Goal: Information Seeking & Learning: Learn about a topic

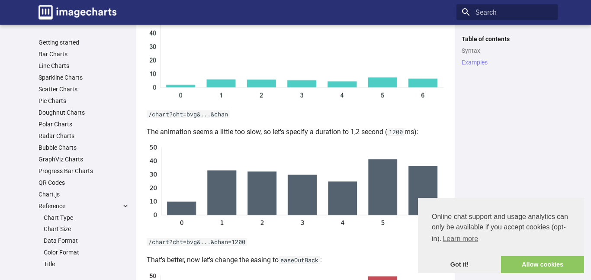
scroll to position [538, 0]
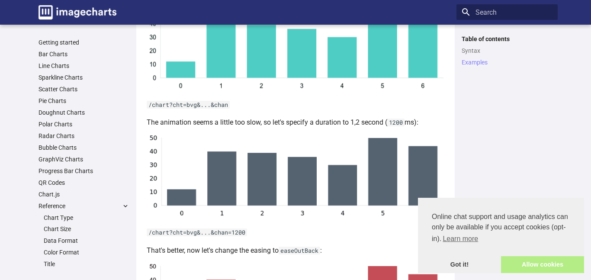
click at [519, 265] on link "Allow cookies" at bounding box center [542, 264] width 83 height 17
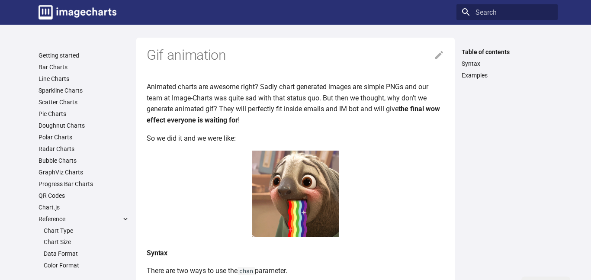
scroll to position [0, 0]
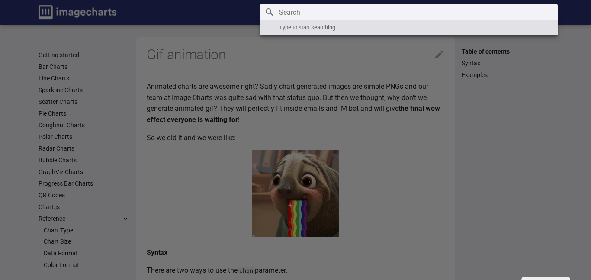
click at [467, 14] on input "Search" at bounding box center [408, 12] width 297 height 16
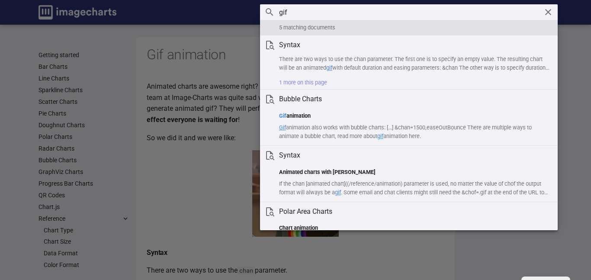
click at [266, 12] on input "gif" at bounding box center [408, 12] width 297 height 16
click at [293, 11] on input "gif" at bounding box center [408, 12] width 297 height 16
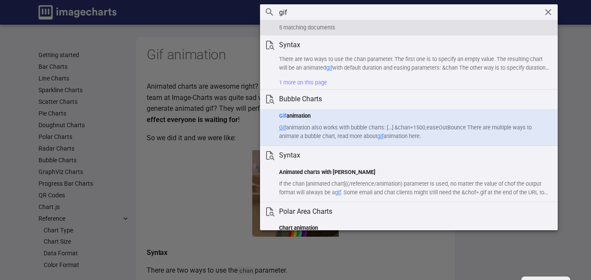
type input "gif"
click at [313, 113] on h1 "Gif animation" at bounding box center [414, 116] width 271 height 9
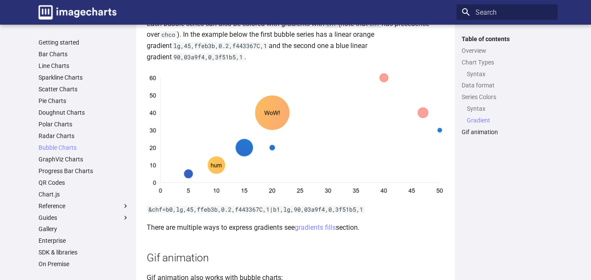
scroll to position [1252, 0]
click at [266, 124] on link at bounding box center [295, 134] width 297 height 128
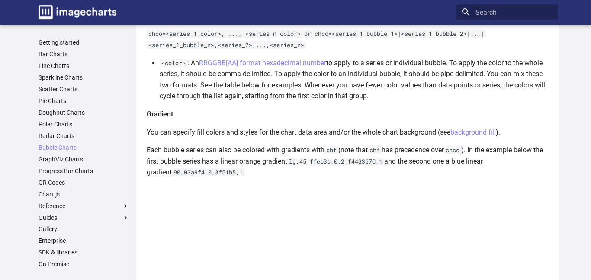
scroll to position [1108, 0]
